Goal: Information Seeking & Learning: Learn about a topic

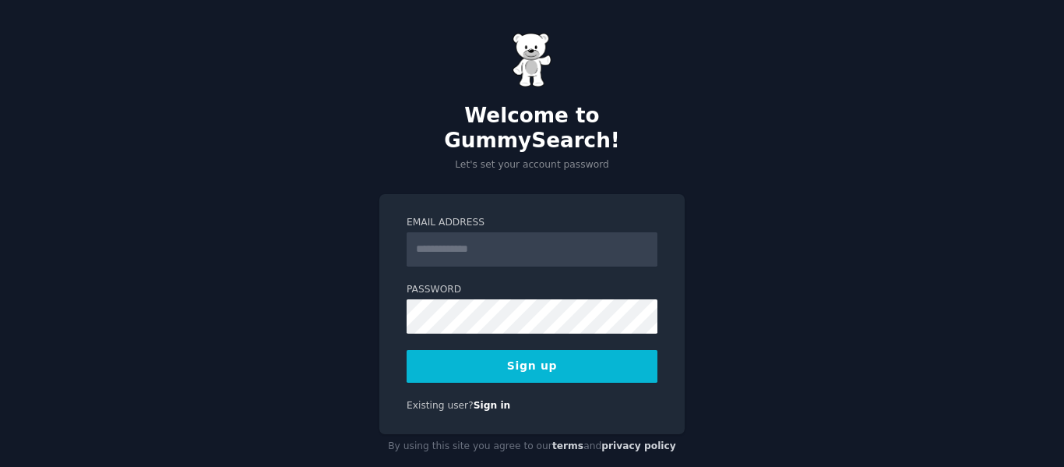
click at [487, 232] on input "Email Address" at bounding box center [532, 249] width 251 height 34
type input "**********"
click at [475, 310] on form "**********" at bounding box center [532, 299] width 251 height 167
click at [534, 350] on button "Sign up" at bounding box center [532, 366] width 251 height 33
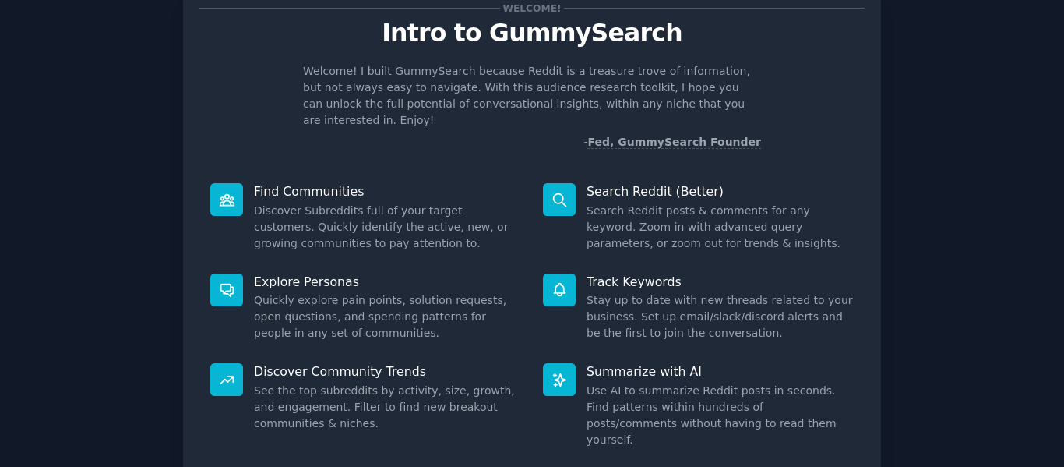
scroll to position [130, 0]
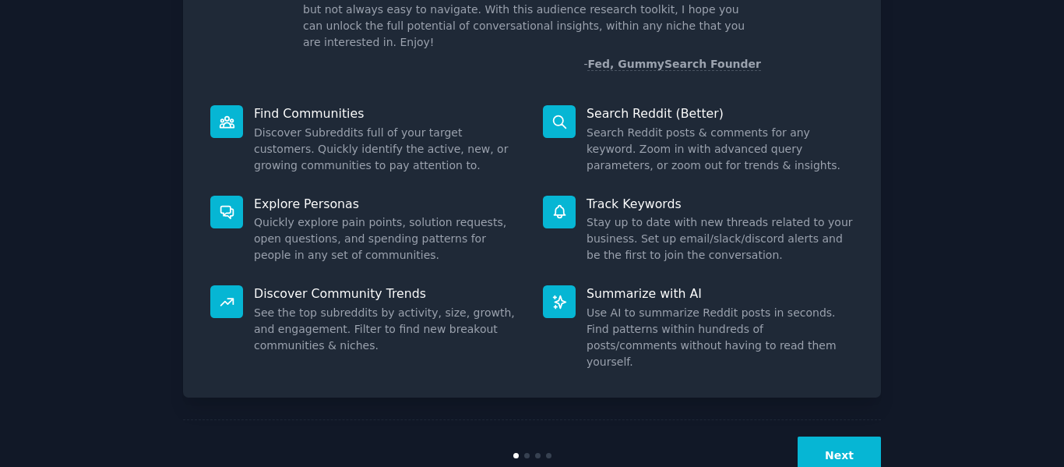
click at [837, 436] on button "Next" at bounding box center [839, 455] width 83 height 38
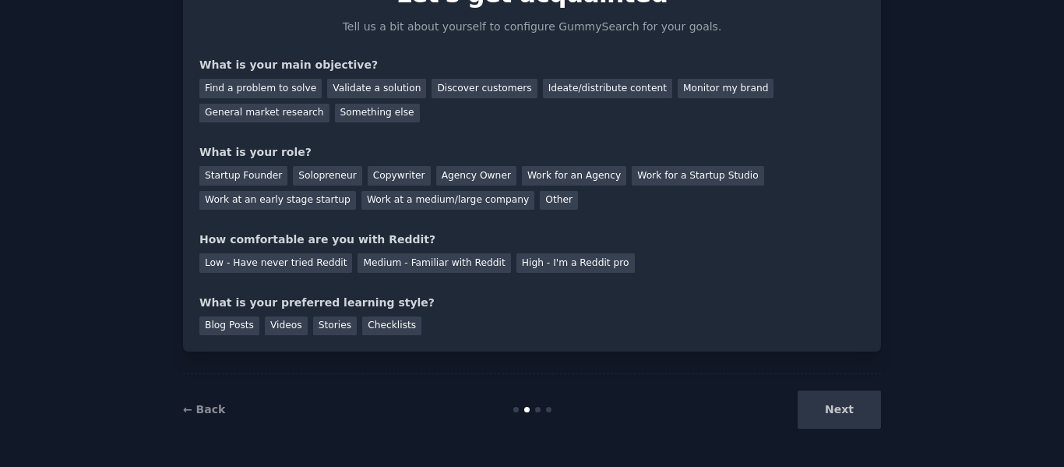
scroll to position [65, 0]
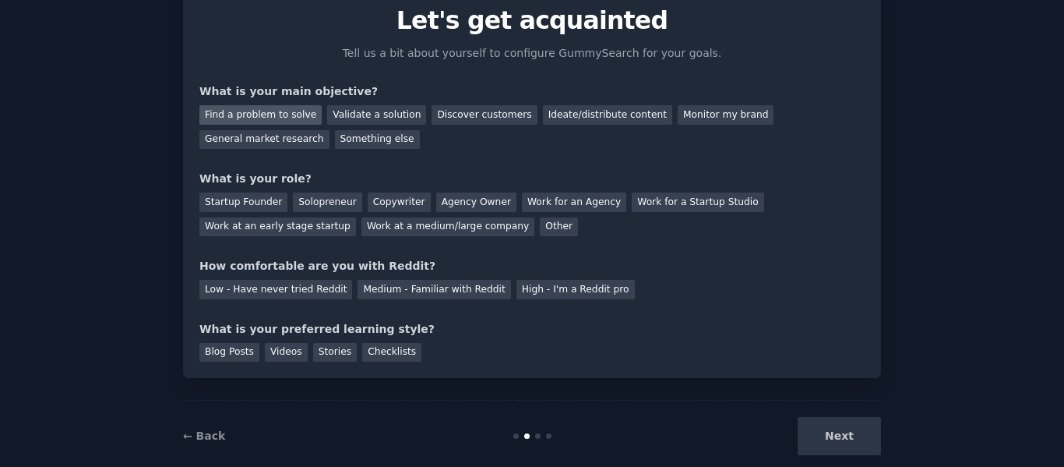
click at [286, 122] on div "Find a problem to solve" at bounding box center [260, 114] width 122 height 19
click at [351, 116] on div "Validate a solution" at bounding box center [376, 114] width 99 height 19
click at [274, 120] on div "Find a problem to solve" at bounding box center [260, 114] width 122 height 19
click at [251, 205] on div "Startup Founder" at bounding box center [243, 201] width 88 height 19
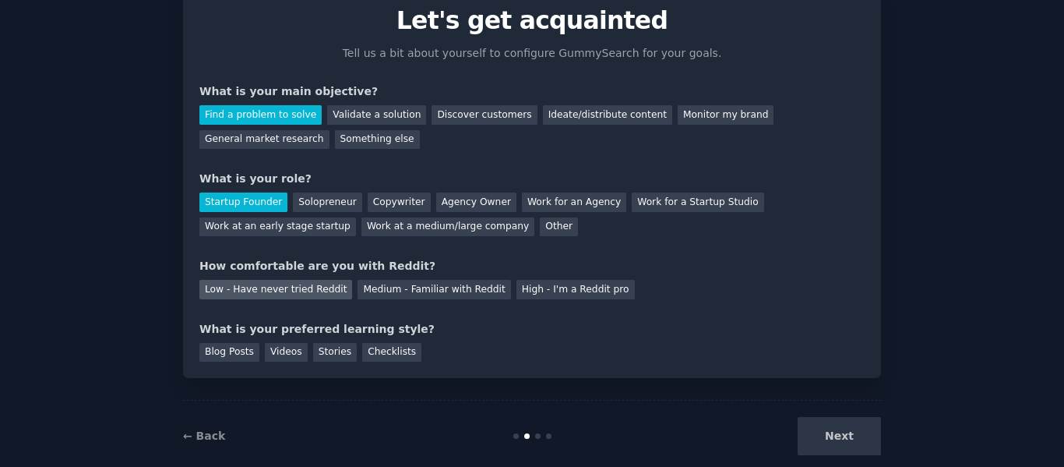
click at [303, 294] on div "Low - Have never tried Reddit" at bounding box center [275, 289] width 153 height 19
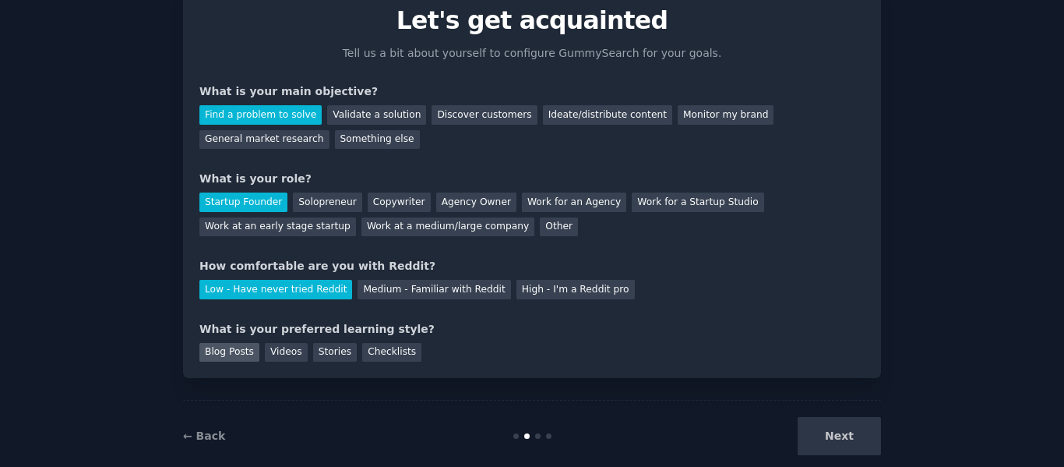
click at [238, 354] on div "Blog Posts" at bounding box center [229, 352] width 60 height 19
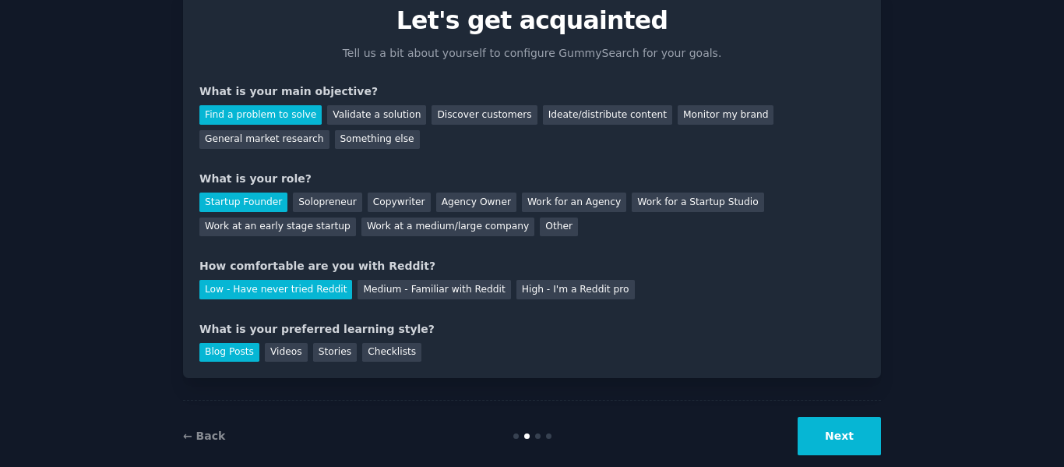
click at [817, 432] on button "Next" at bounding box center [839, 436] width 83 height 38
click at [817, 432] on div "Next" at bounding box center [764, 436] width 233 height 38
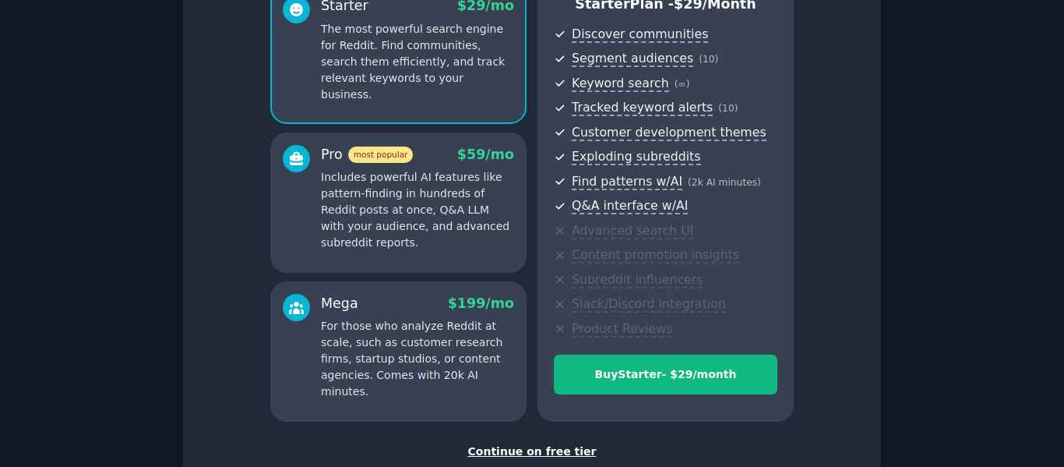
scroll to position [259, 0]
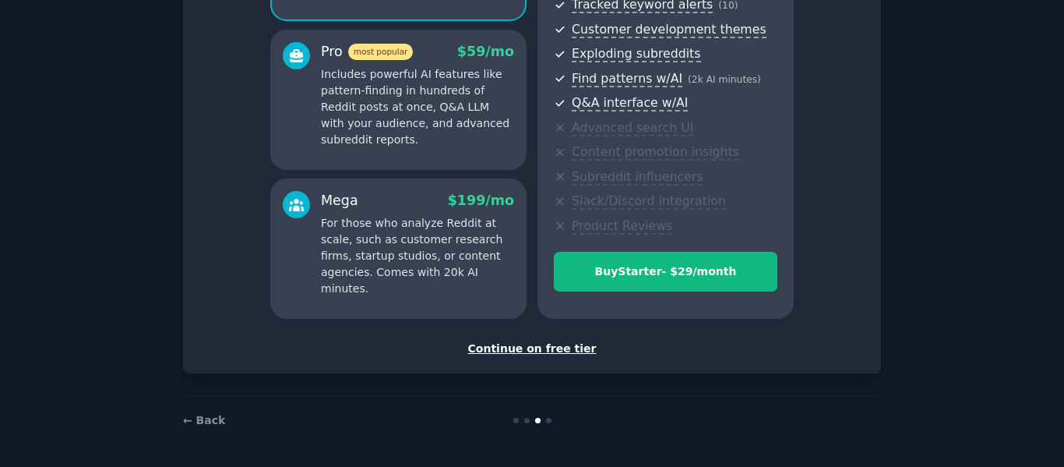
click at [521, 350] on div "Continue on free tier" at bounding box center [531, 348] width 665 height 16
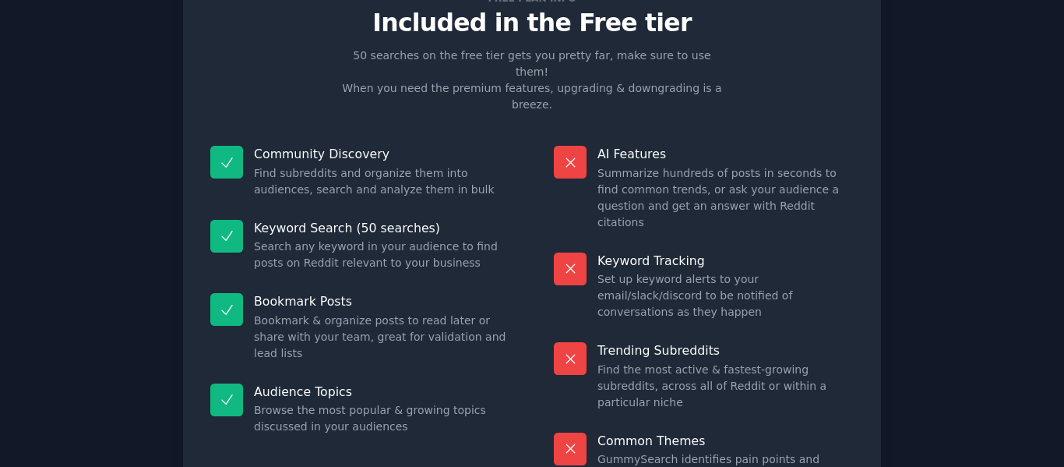
scroll to position [140, 0]
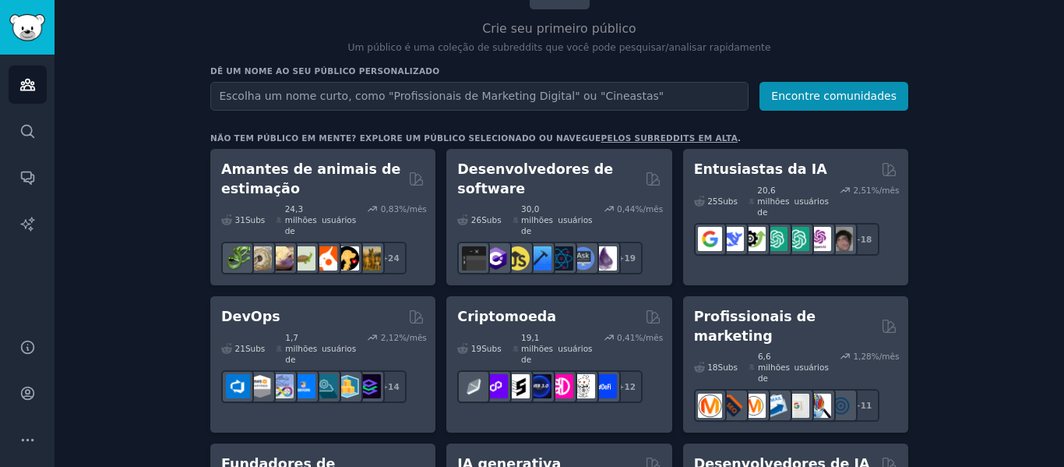
scroll to position [176, 0]
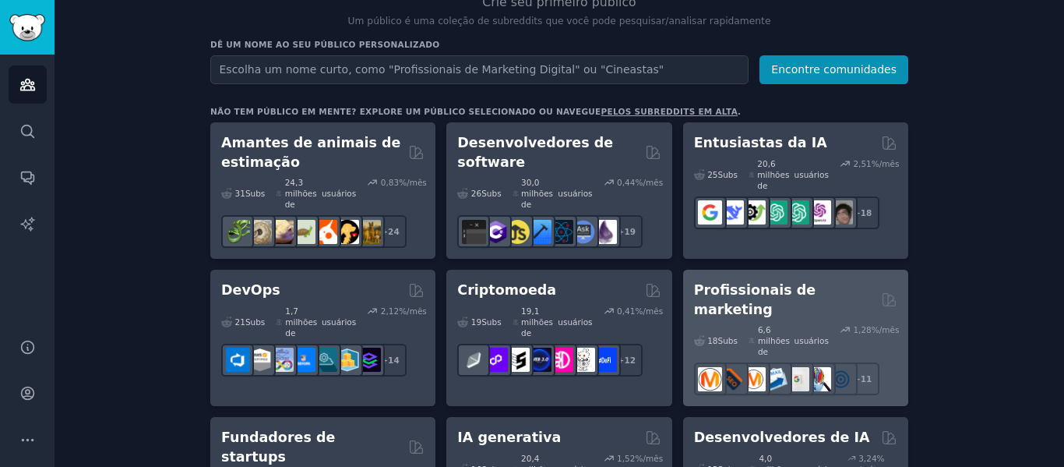
click at [805, 282] on font "Profissionais de marketing" at bounding box center [755, 299] width 122 height 35
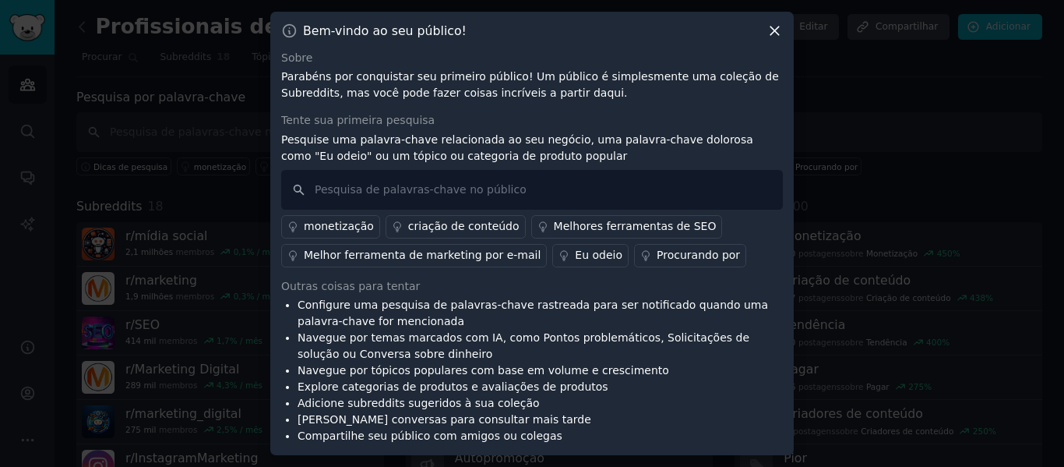
click at [773, 33] on icon at bounding box center [774, 31] width 16 height 16
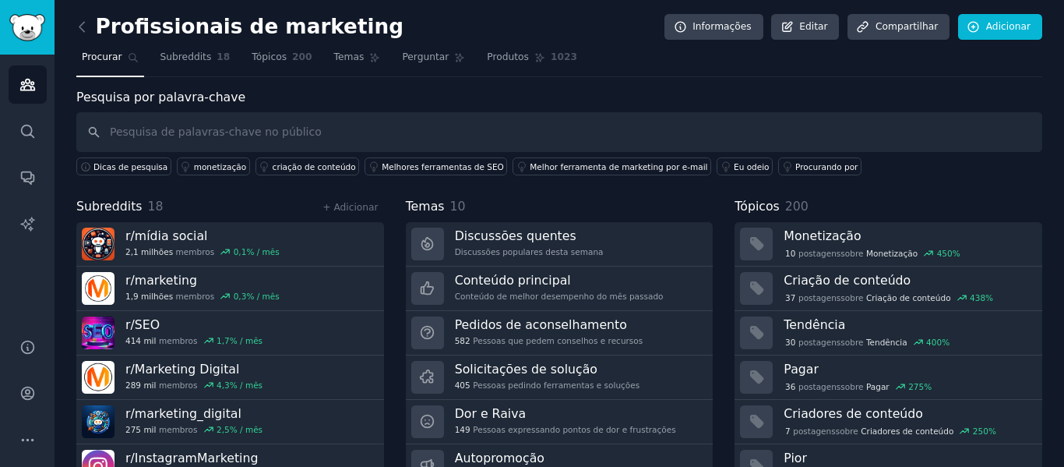
click at [793, 76] on nav "Procurar Subreddits 18 Tópicos 200 Temas Perguntar Produtos 1023" at bounding box center [559, 61] width 966 height 32
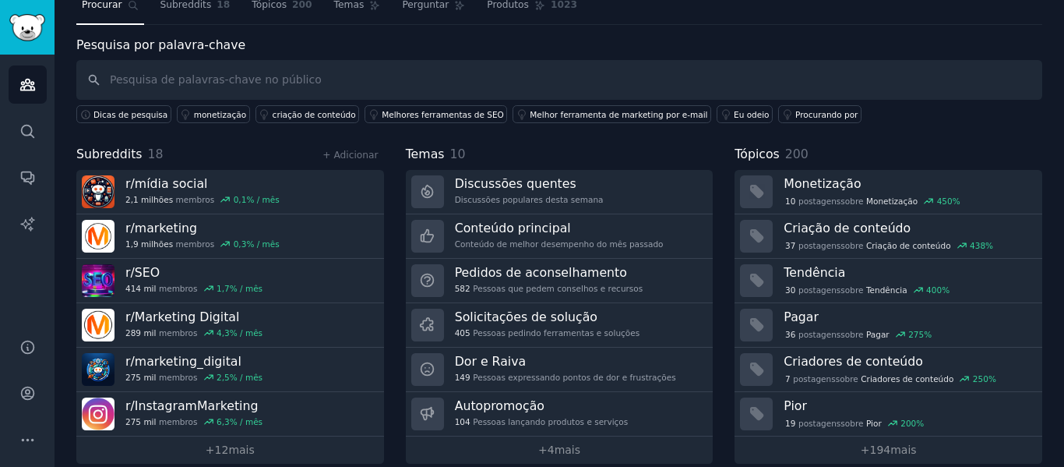
scroll to position [71, 0]
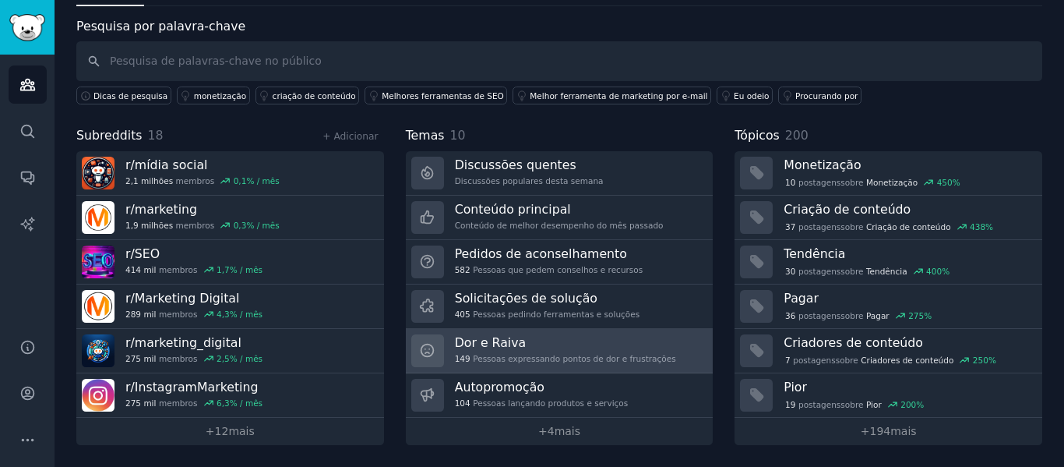
click at [541, 337] on h3 "Dor e Raiva" at bounding box center [565, 342] width 221 height 16
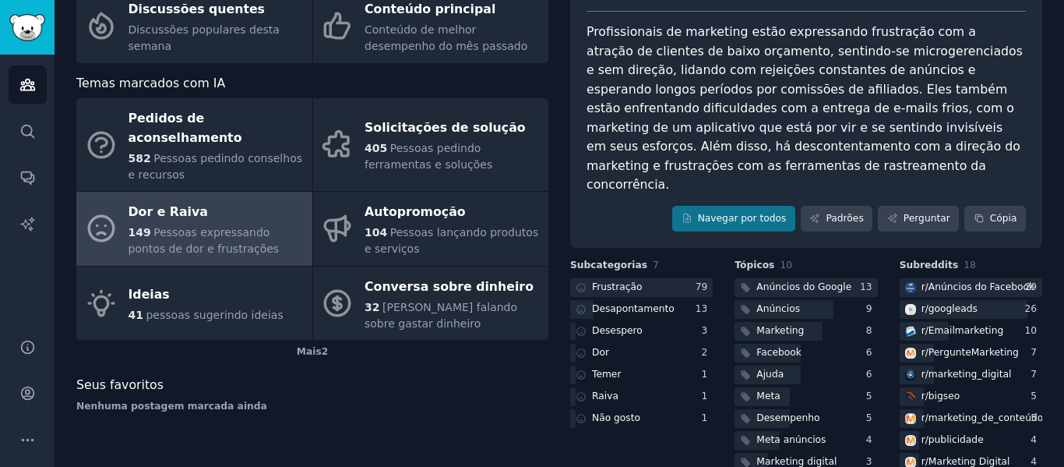
scroll to position [155, 0]
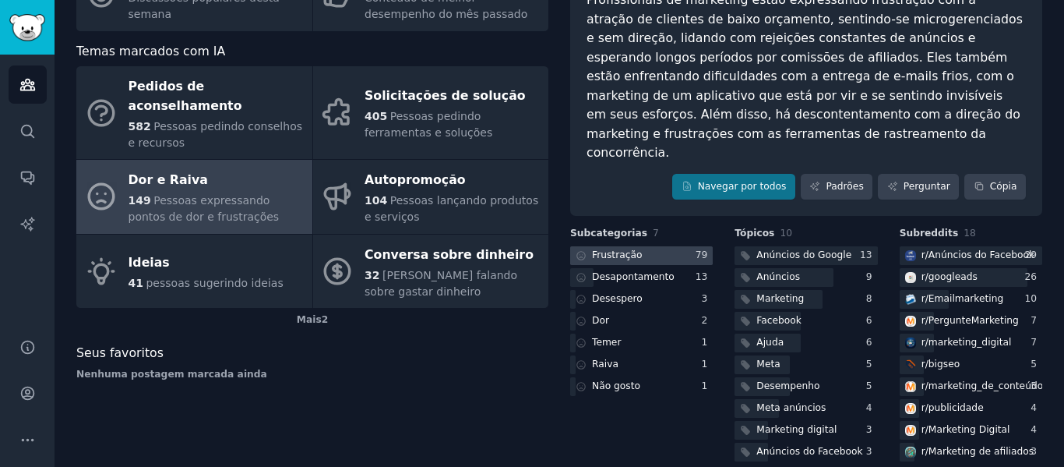
click at [603, 249] on font "Frustração" at bounding box center [617, 254] width 50 height 11
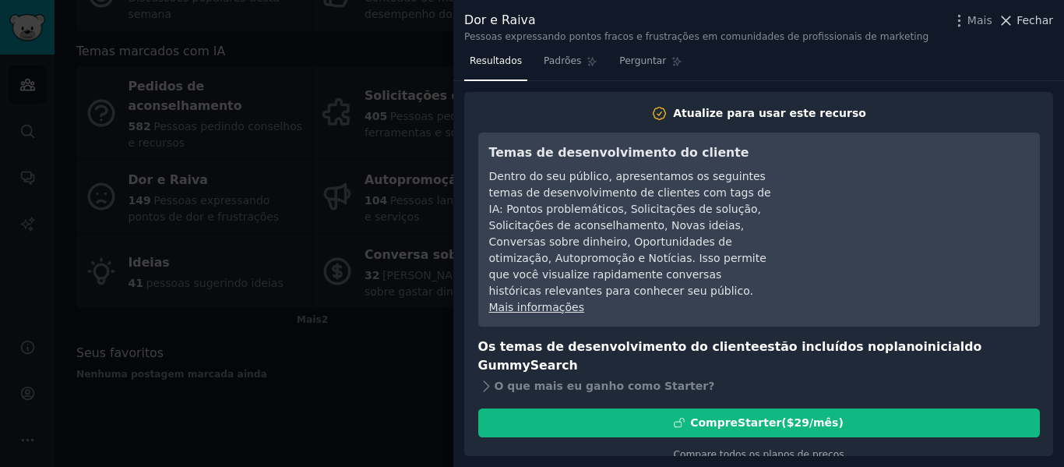
click at [1041, 16] on font "Fechar" at bounding box center [1034, 20] width 37 height 12
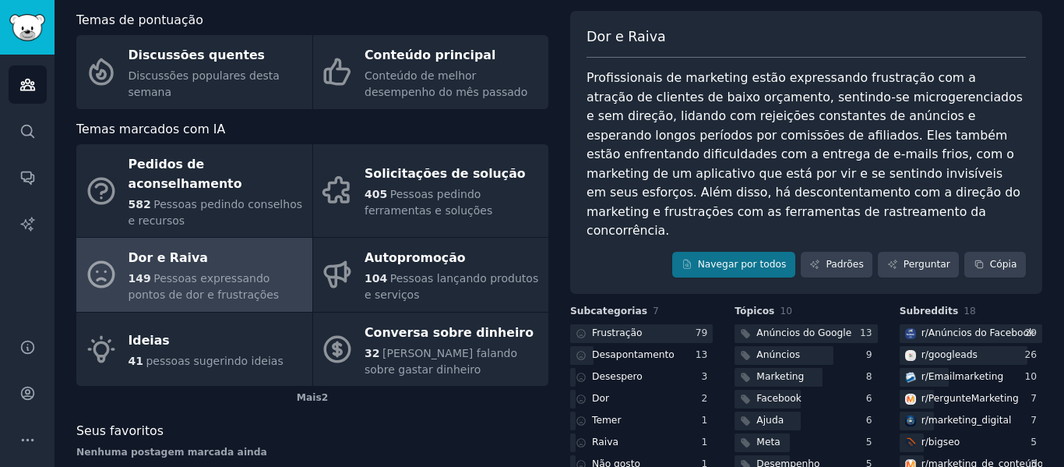
scroll to position [51, 0]
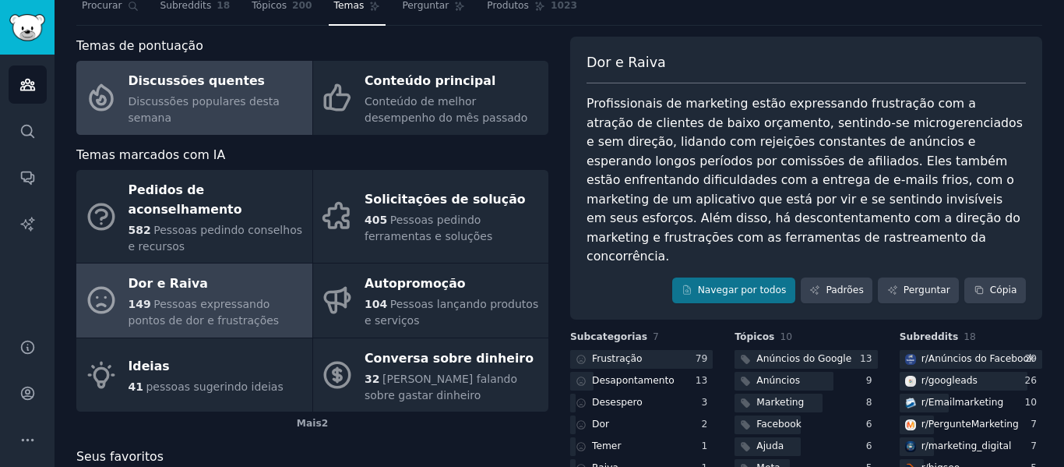
click at [255, 84] on div "Discussões quentes" at bounding box center [217, 81] width 176 height 25
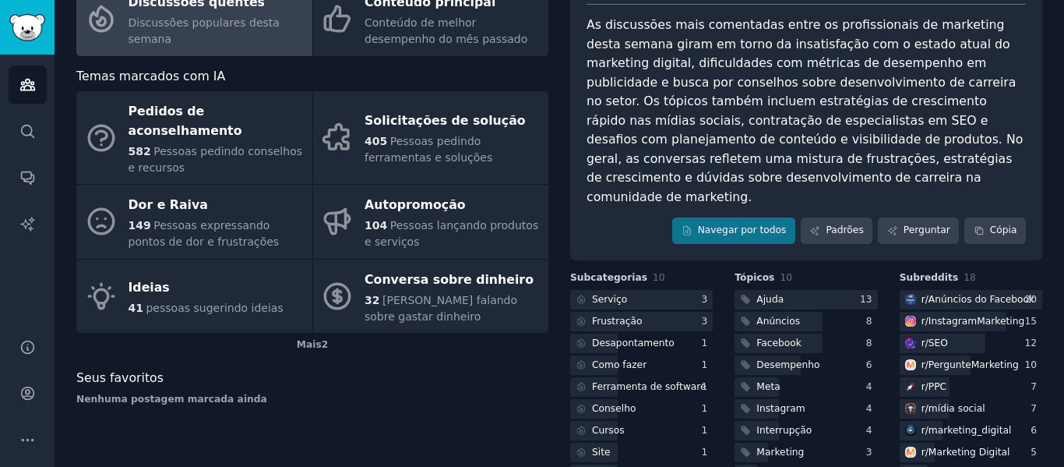
scroll to position [78, 0]
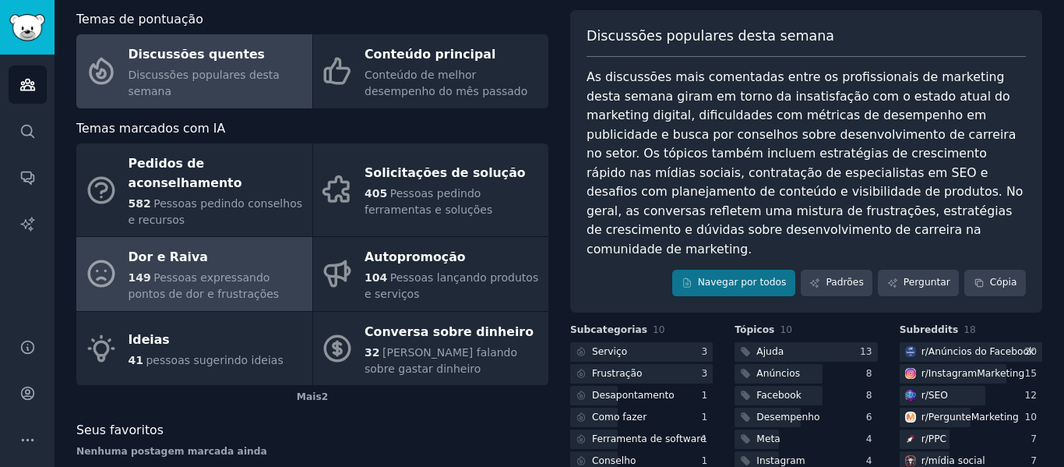
click at [262, 245] on div "Dor e Raiva" at bounding box center [217, 257] width 176 height 25
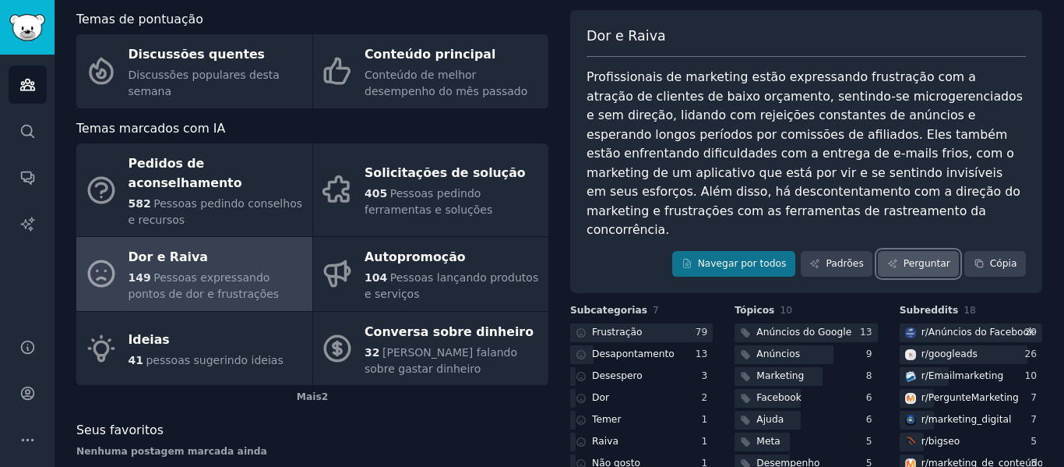
click at [913, 258] on font "Perguntar" at bounding box center [927, 263] width 47 height 11
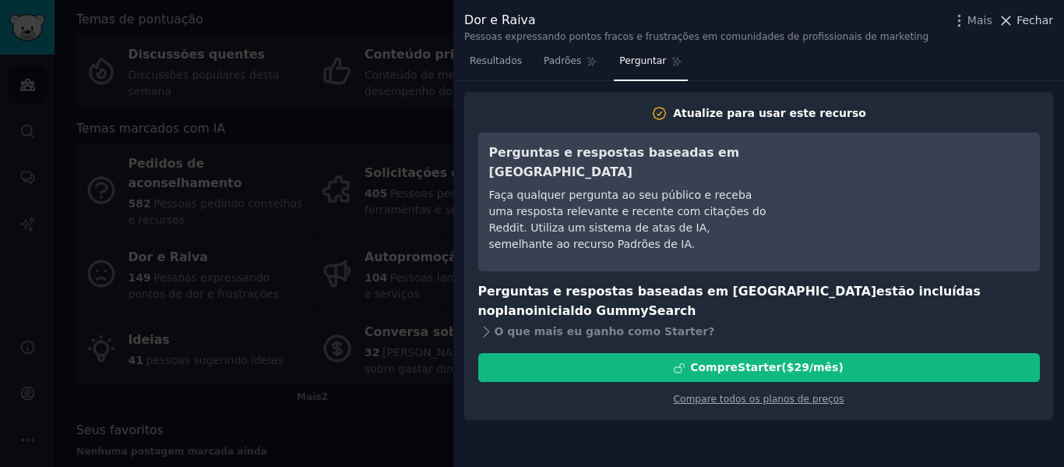
click at [1036, 15] on font "Fechar" at bounding box center [1034, 20] width 37 height 12
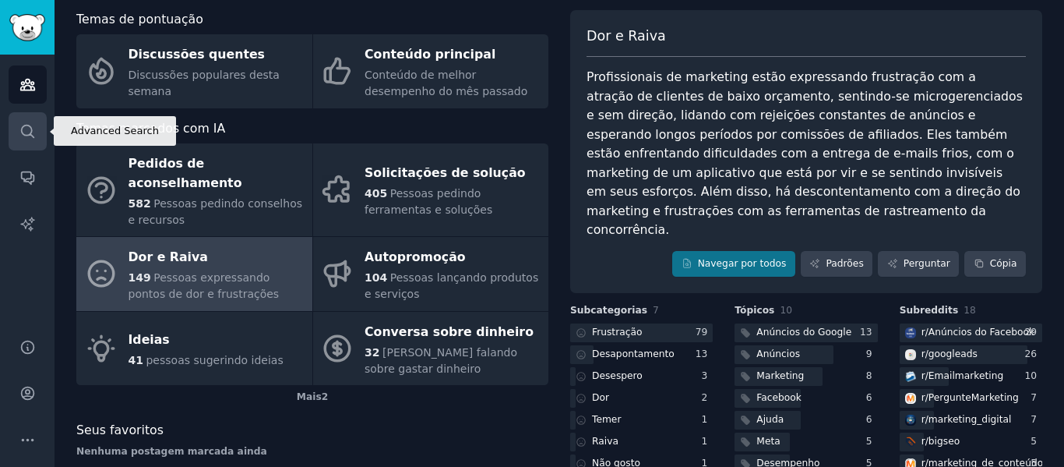
click at [18, 129] on link "Procurar" at bounding box center [28, 131] width 38 height 38
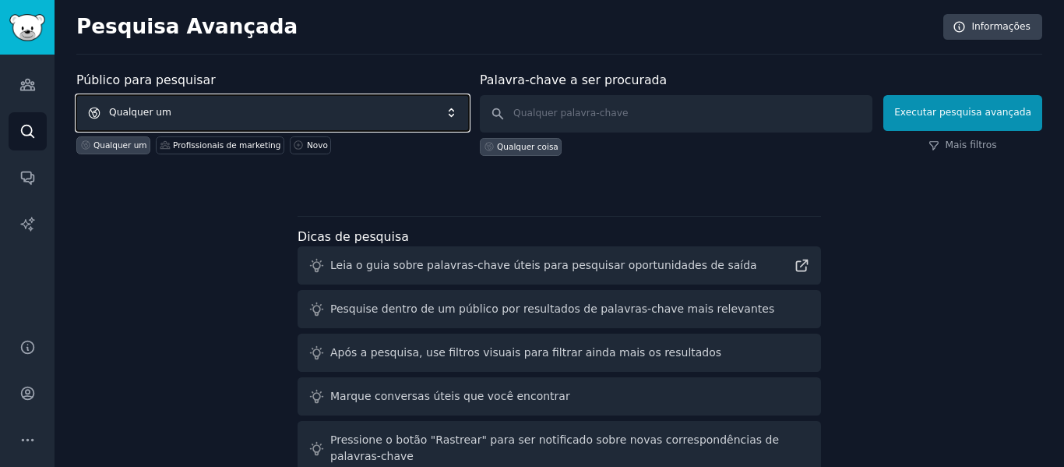
click at [456, 116] on span "Qualquer um" at bounding box center [272, 113] width 393 height 36
click at [456, 118] on span "Qualquer um" at bounding box center [272, 113] width 393 height 36
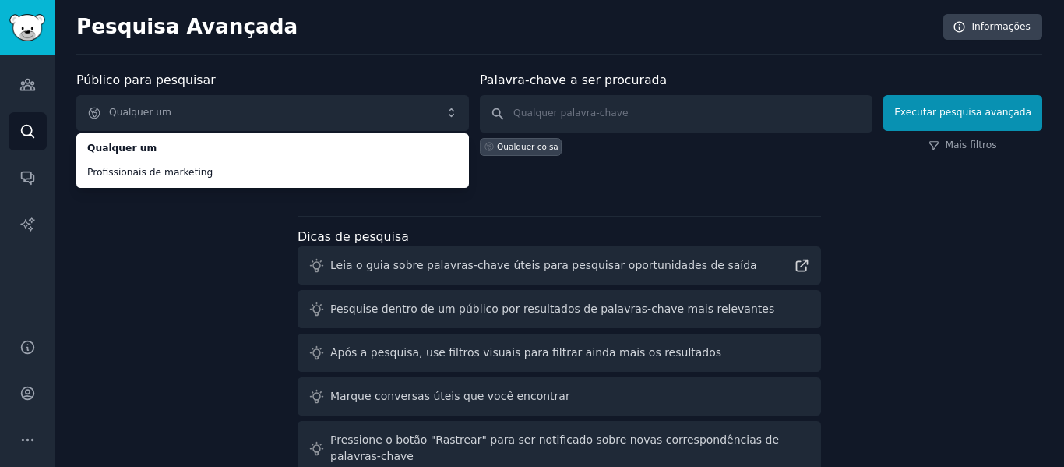
click at [716, 208] on div "Público para pesquisar Qualquer um Qualquer um Profissionais de marketing Qualq…" at bounding box center [559, 298] width 966 height 454
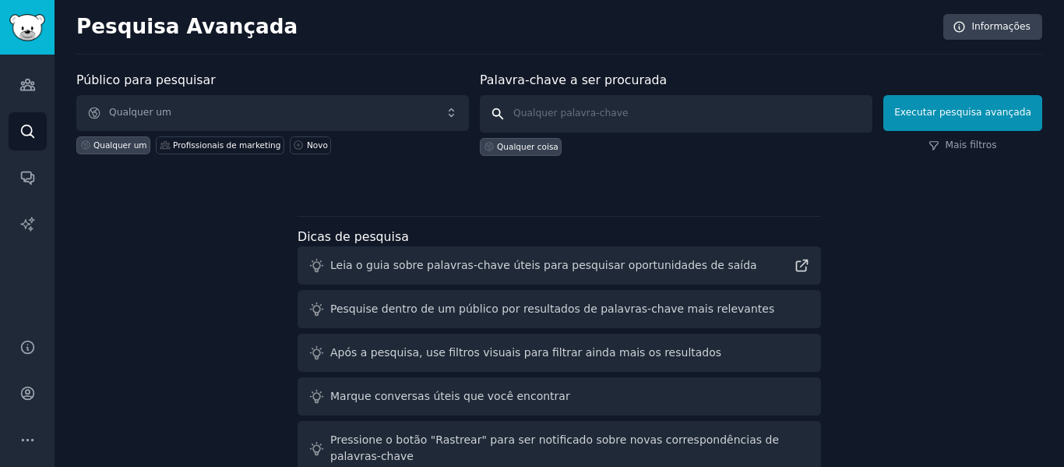
click at [729, 111] on input "text" at bounding box center [676, 113] width 393 height 37
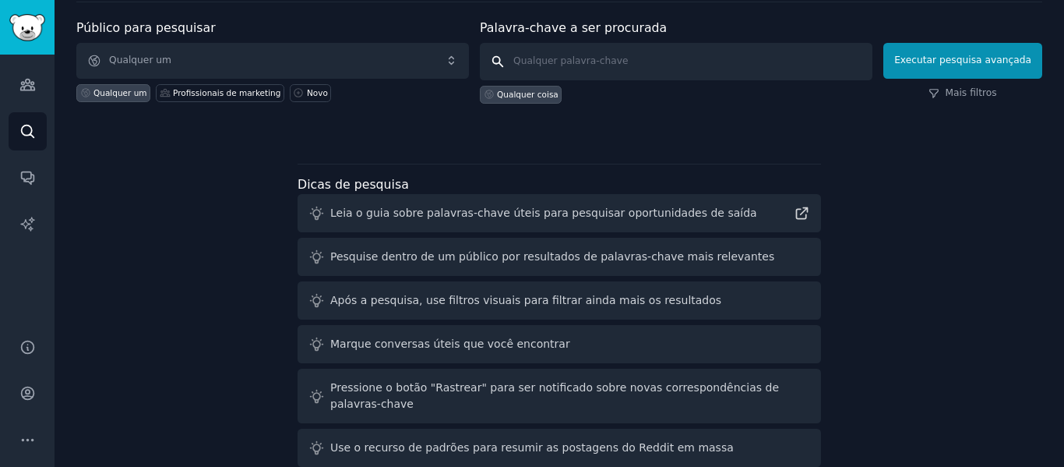
scroll to position [63, 0]
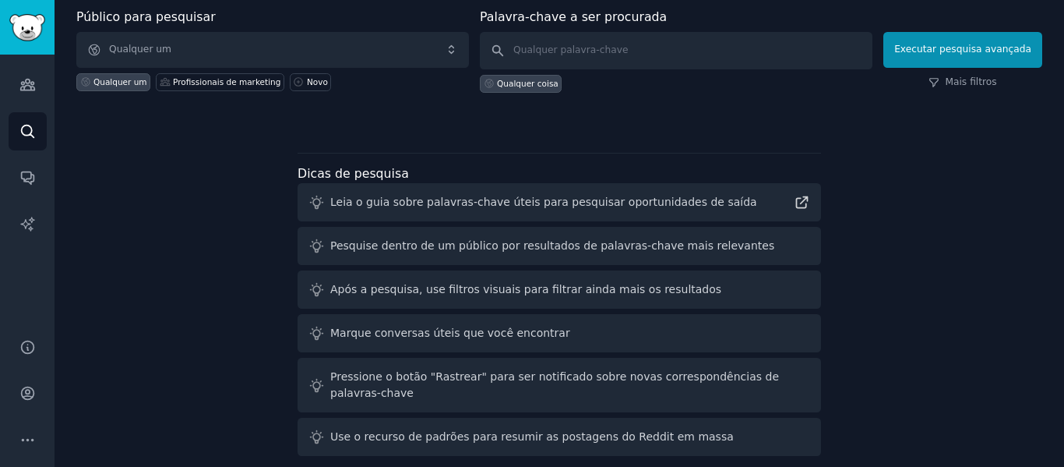
click at [2, 181] on div "Públicos Procurar Conversas Relatórios de IA" at bounding box center [27, 187] width 55 height 265
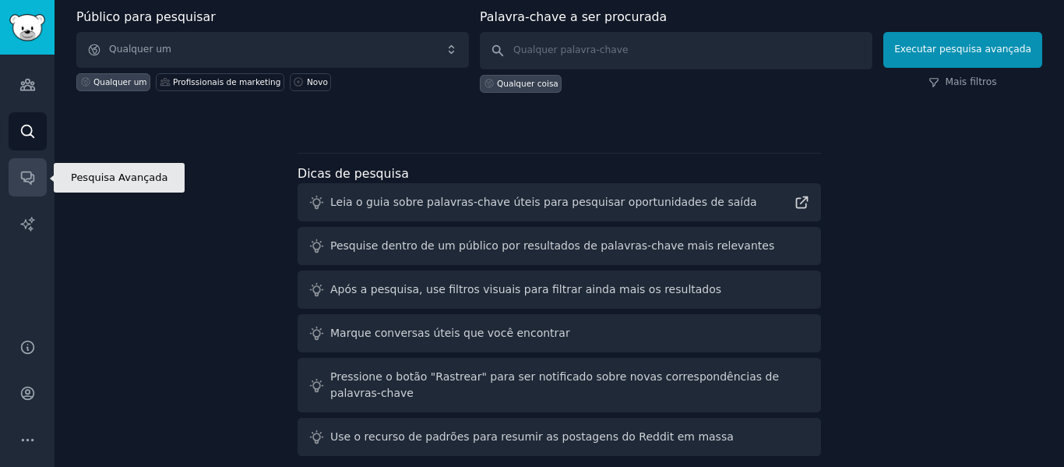
click at [34, 178] on icon "Barra lateral" at bounding box center [27, 177] width 16 height 16
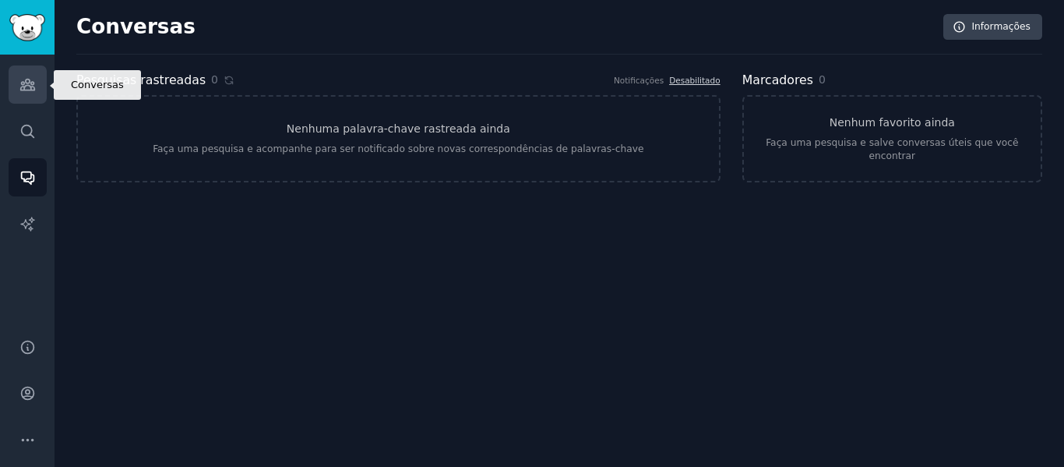
click at [28, 87] on icon "Barra lateral" at bounding box center [27, 84] width 16 height 16
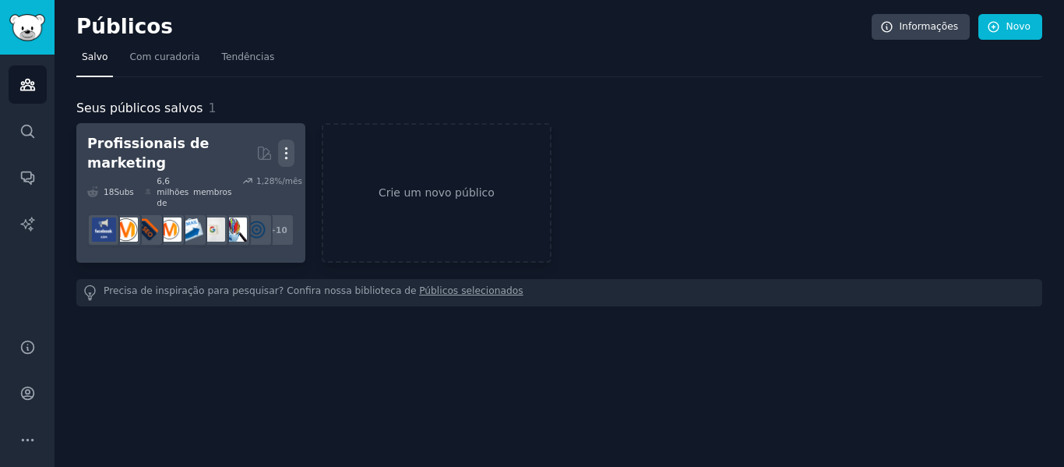
click at [294, 150] on icon "button" at bounding box center [286, 153] width 16 height 16
click at [242, 191] on p "Delete" at bounding box center [244, 186] width 36 height 16
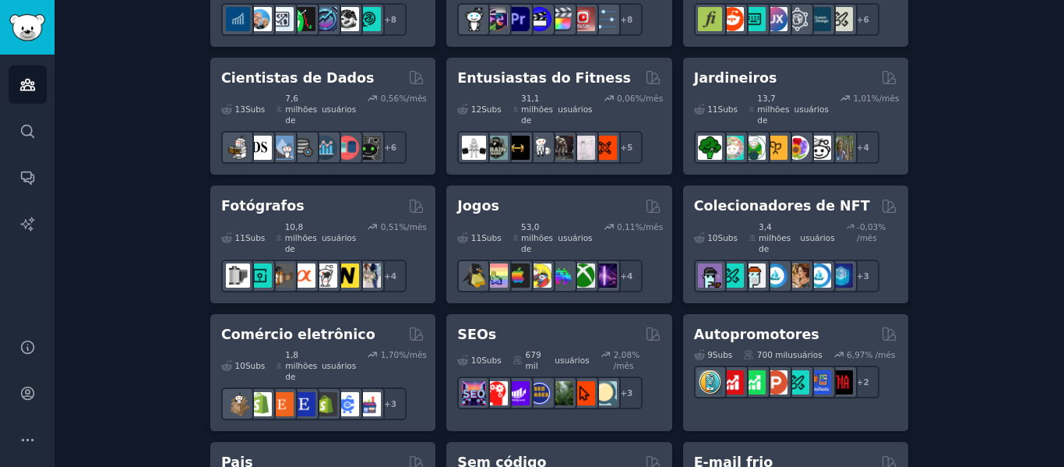
scroll to position [915, 0]
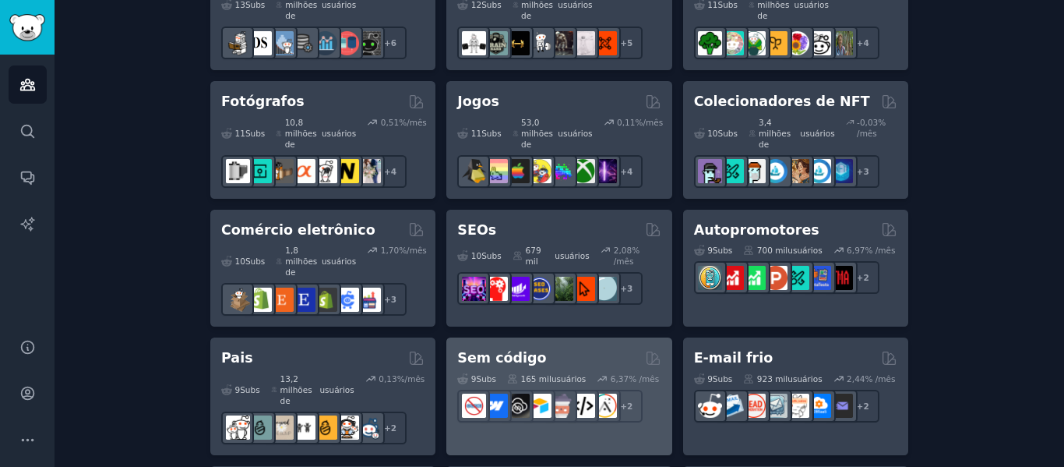
click at [539, 348] on div "Sem código Com curadoria de GummySearch" at bounding box center [558, 357] width 203 height 19
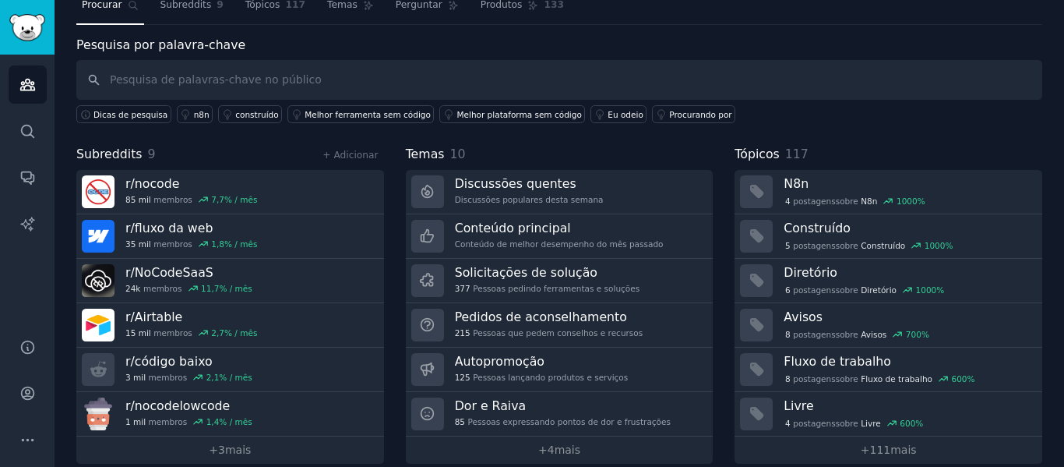
scroll to position [71, 0]
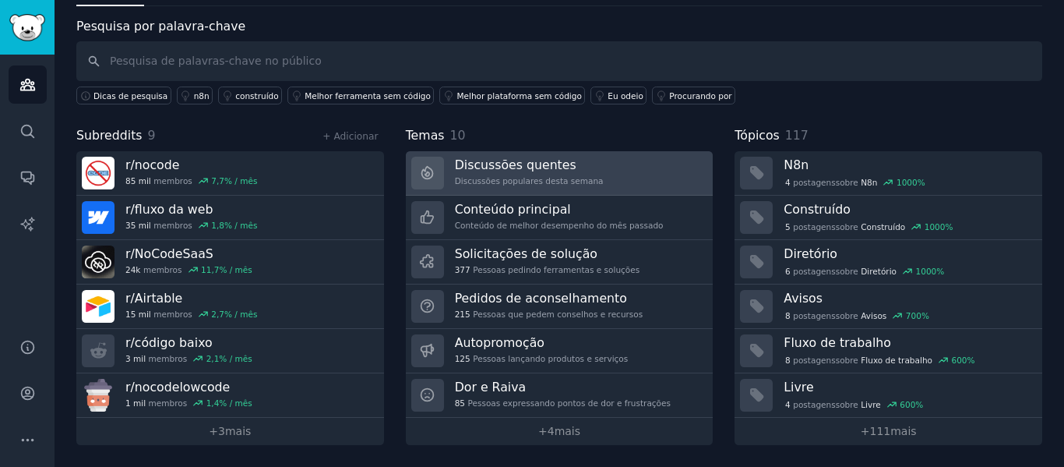
click at [530, 162] on font "Discussões quentes" at bounding box center [516, 164] width 122 height 15
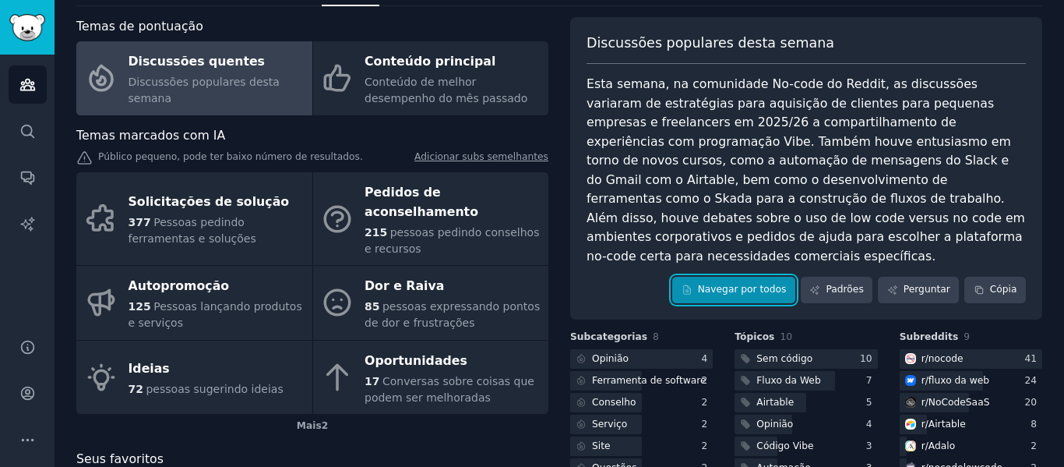
click at [737, 284] on font "Navegar por todos" at bounding box center [742, 289] width 89 height 11
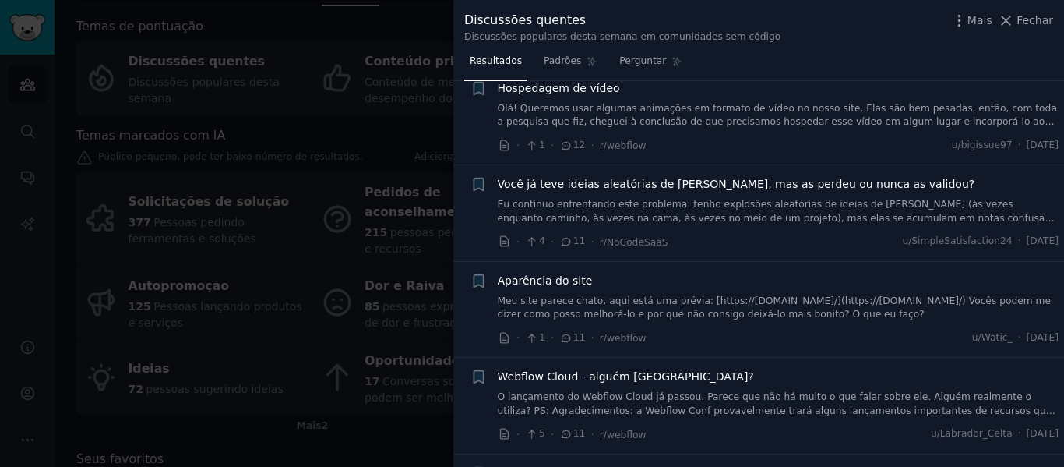
scroll to position [987, 0]
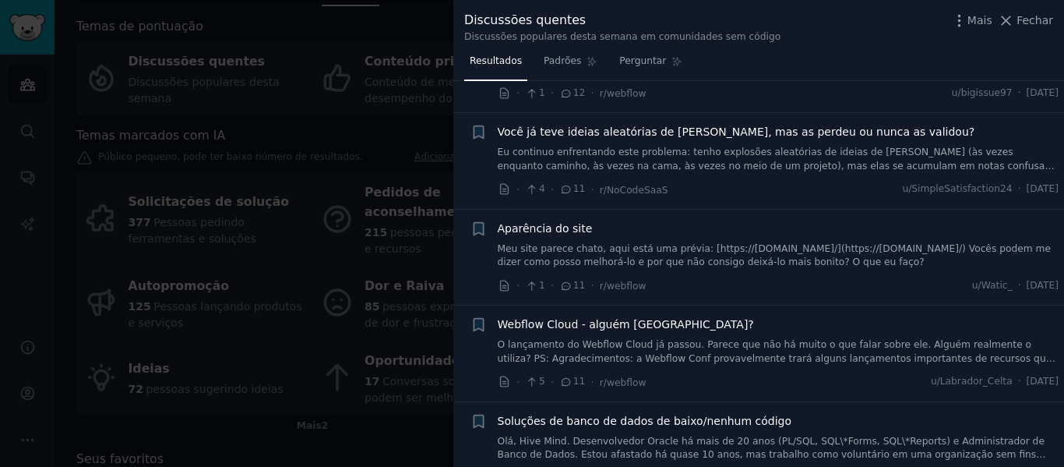
click at [737, 125] on font "Você já teve ideias aleatórias de [PERSON_NAME], mas as perdeu ou nunca as vali…" at bounding box center [736, 131] width 477 height 12
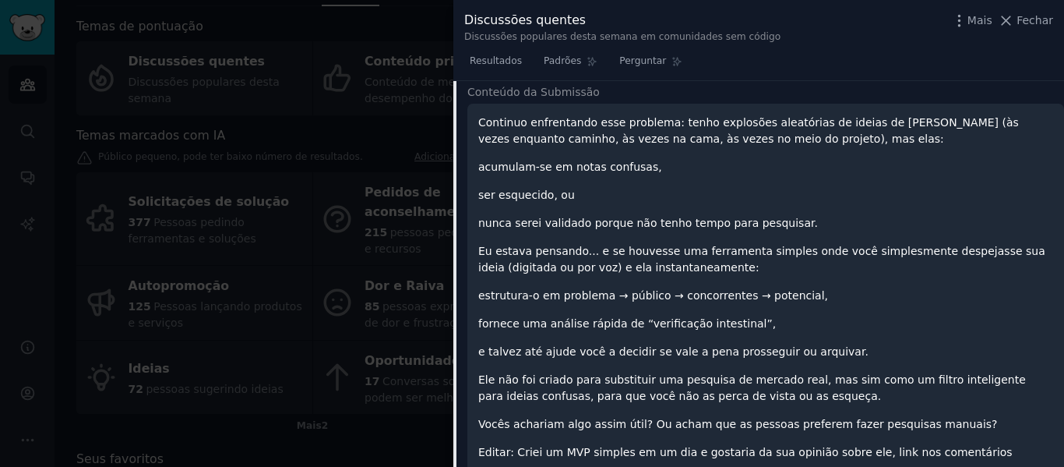
scroll to position [1055, 0]
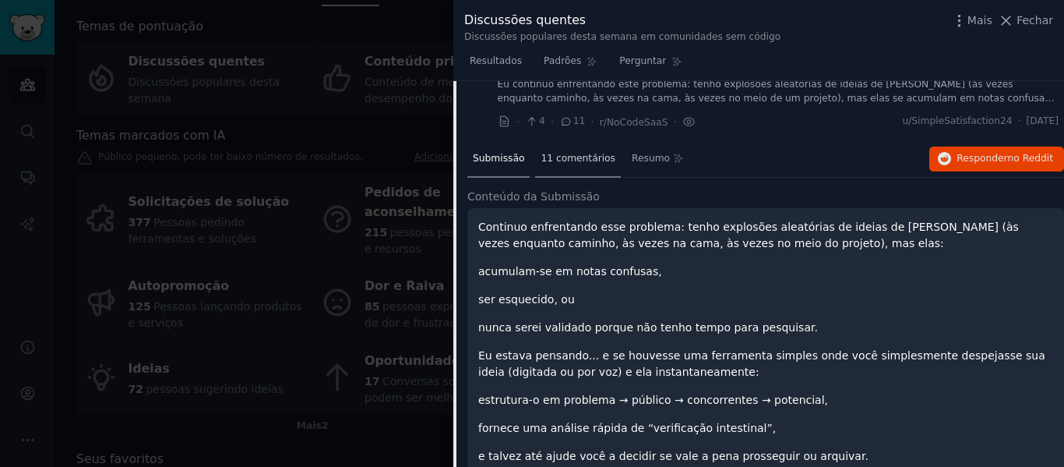
click at [569, 153] on font "11 comentários" at bounding box center [578, 158] width 75 height 11
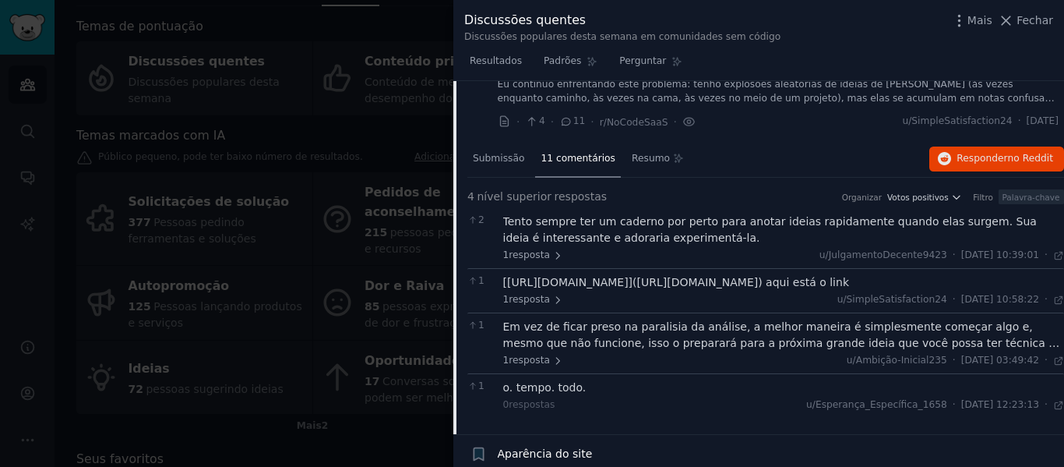
scroll to position [1081, 0]
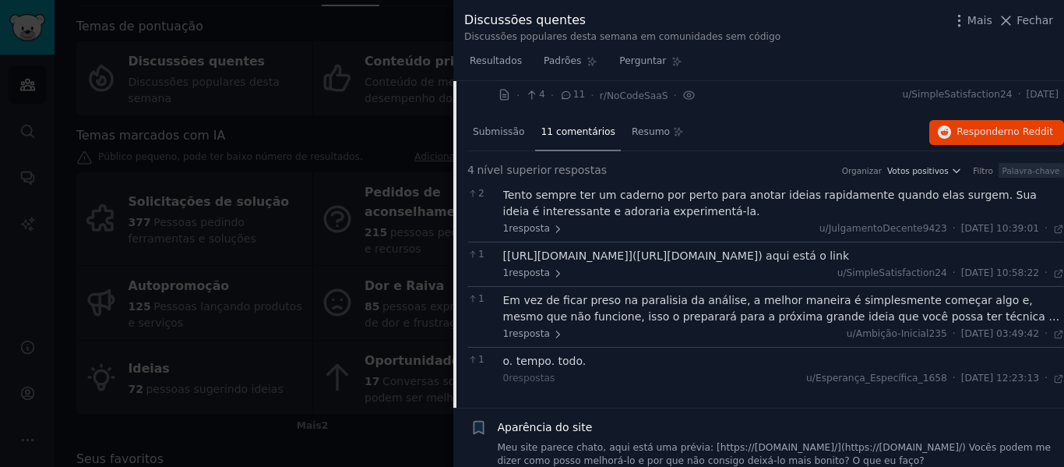
click at [687, 249] on font "[[URL][DOMAIN_NAME]]([URL][DOMAIN_NAME]) aqui está o link" at bounding box center [676, 255] width 347 height 12
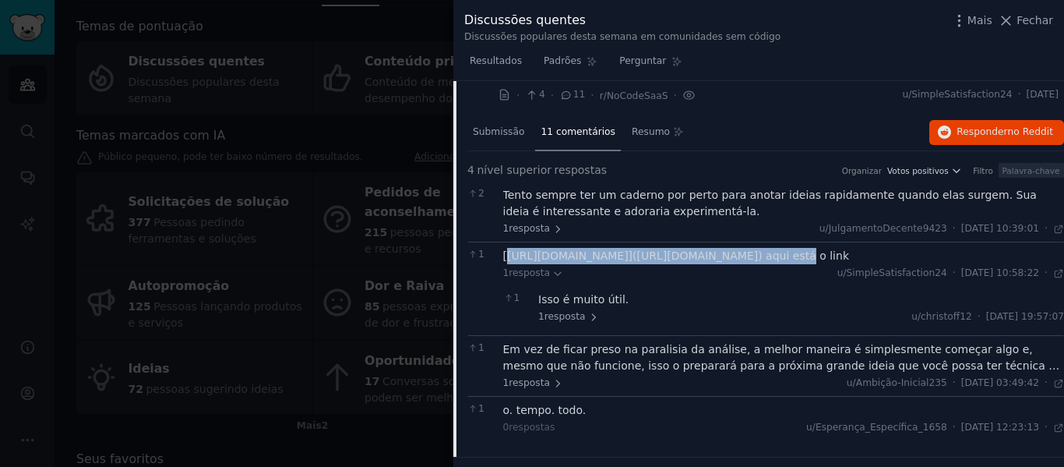
drag, startPoint x: 506, startPoint y: 245, endPoint x: 752, endPoint y: 241, distance: 246.2
click at [752, 249] on font "[[URL][DOMAIN_NAME]]([URL][DOMAIN_NAME]) aqui está o link" at bounding box center [676, 255] width 347 height 12
copy font "[URL][DOMAIN_NAME]](http"
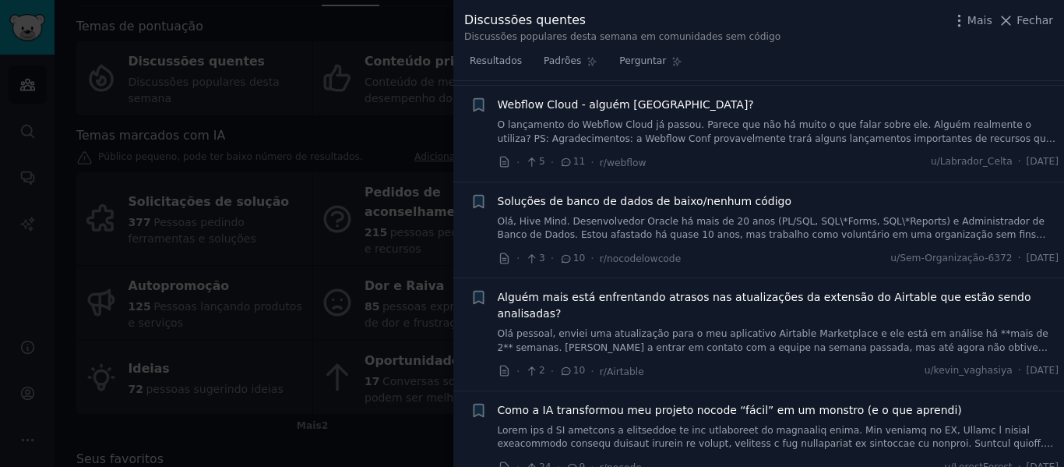
scroll to position [1574, 0]
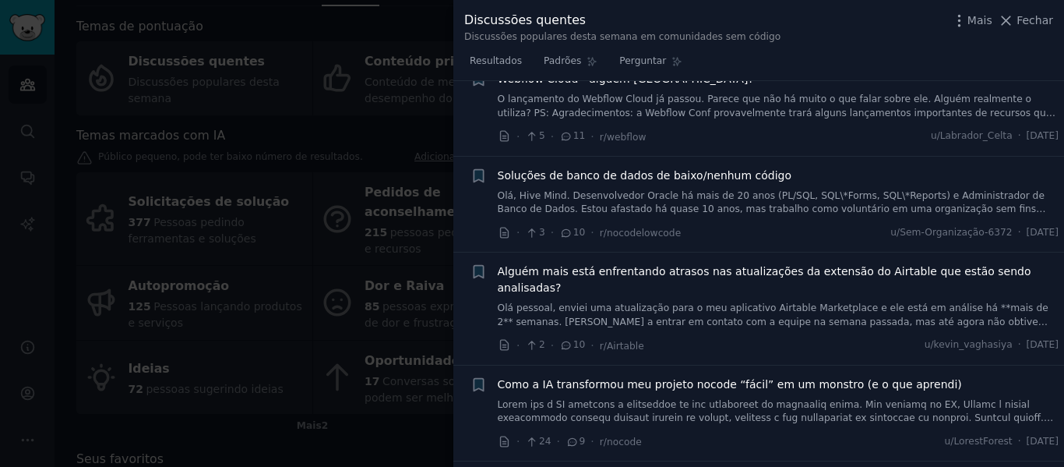
drag, startPoint x: 1030, startPoint y: 19, endPoint x: 887, endPoint y: 51, distance: 146.2
click at [1030, 19] on font "Fechar" at bounding box center [1034, 20] width 37 height 12
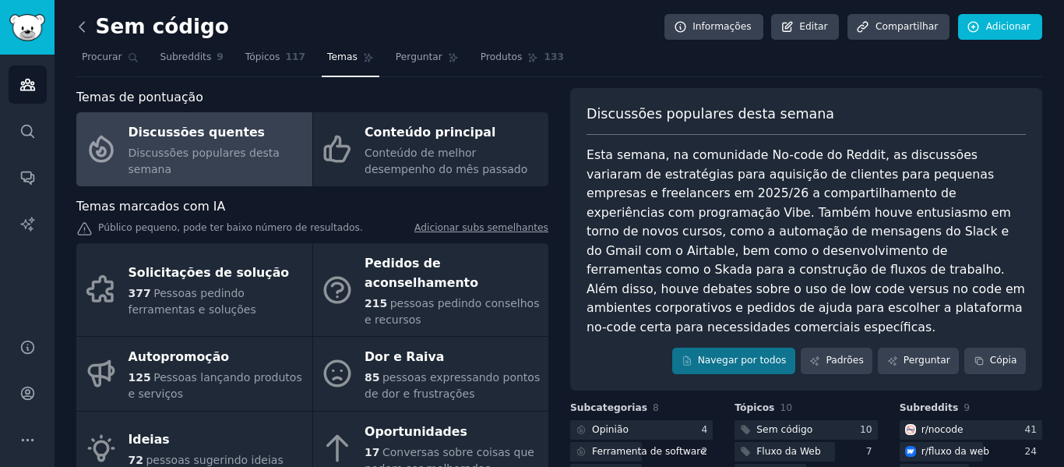
click at [77, 26] on icon at bounding box center [82, 27] width 16 height 16
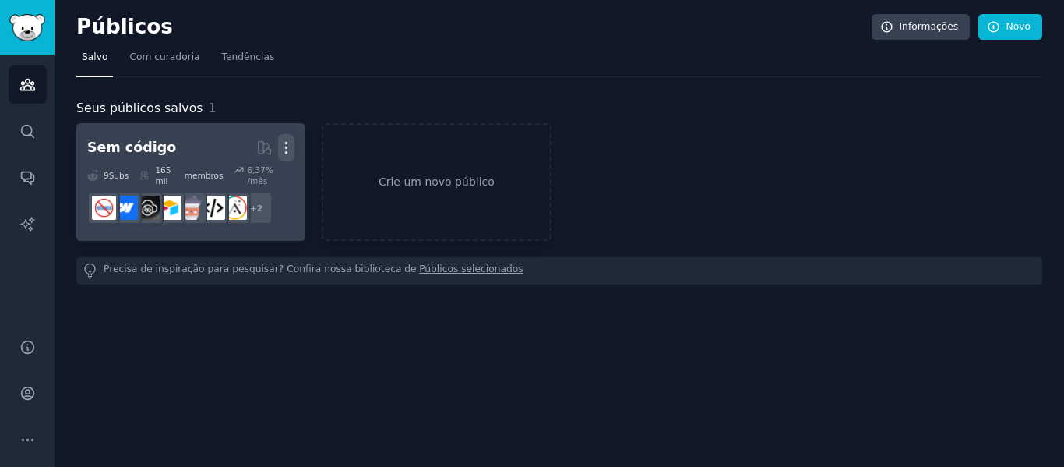
click at [289, 147] on icon "button" at bounding box center [286, 147] width 16 height 16
click at [244, 179] on p "Delete" at bounding box center [244, 180] width 36 height 16
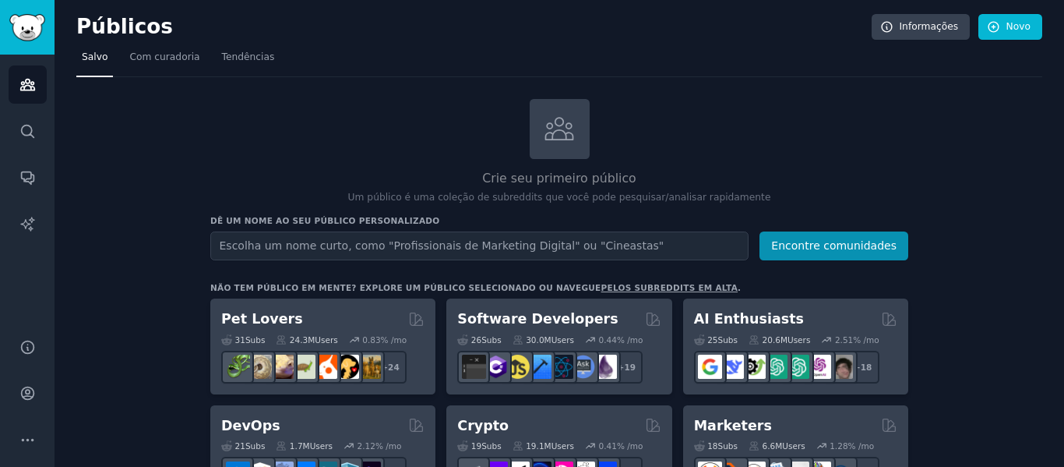
drag, startPoint x: 189, startPoint y: 0, endPoint x: 819, endPoint y: 107, distance: 639.1
click at [819, 107] on div "Crie seu primeiro público Um público é uma coleção de subreddits que você pode …" at bounding box center [559, 152] width 698 height 106
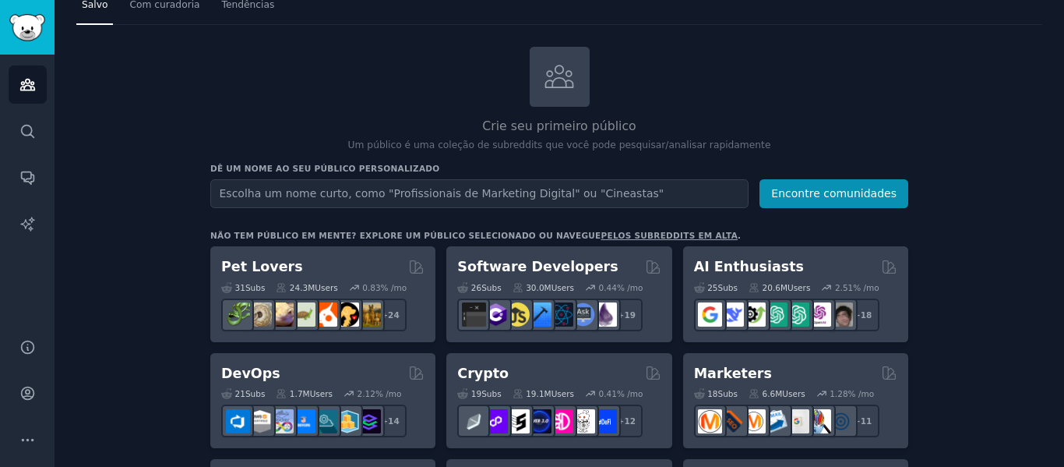
scroll to position [78, 0]
